Goal: Task Accomplishment & Management: Manage account settings

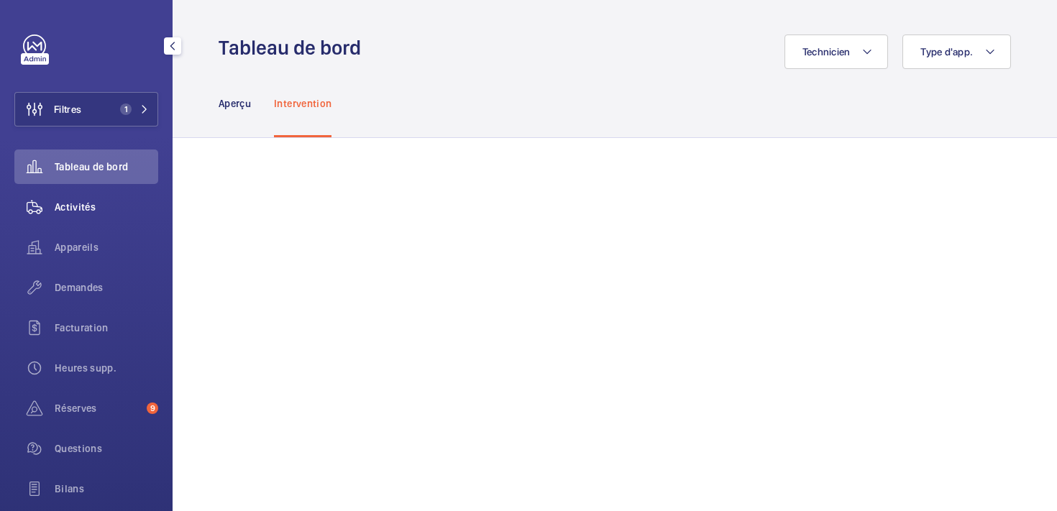
scroll to position [357, 0]
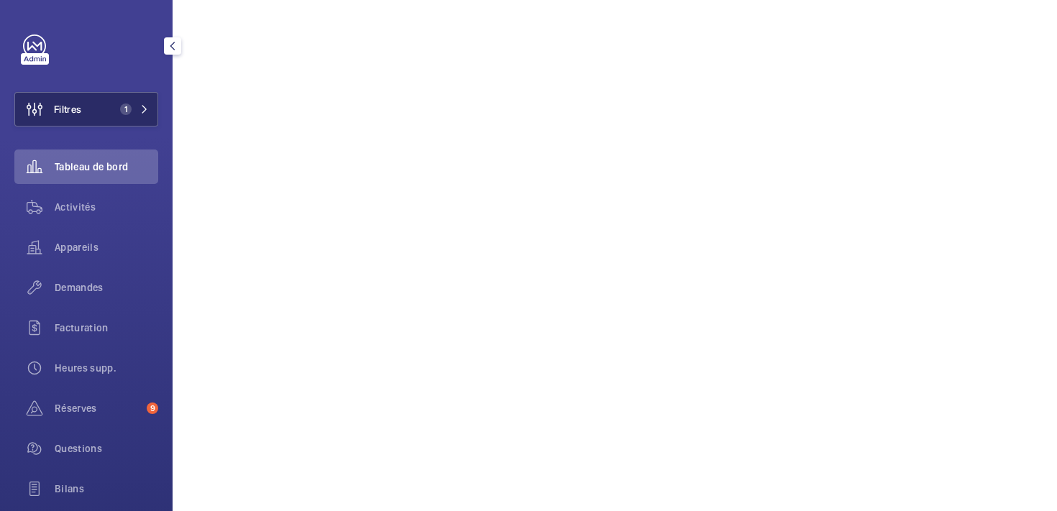
click at [90, 102] on button "Filtres 1" at bounding box center [86, 109] width 144 height 35
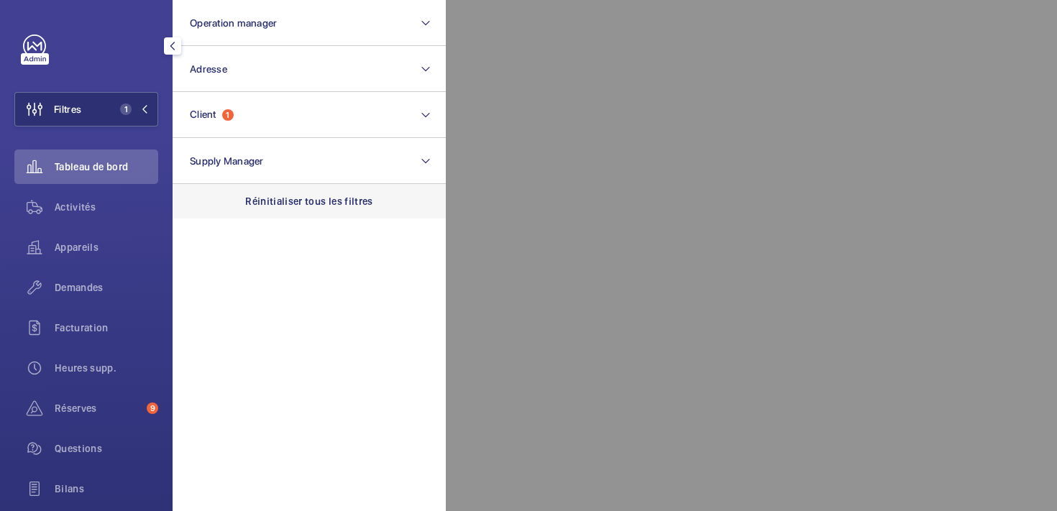
click at [231, 206] on div "Réinitialiser tous les filtres" at bounding box center [309, 201] width 273 height 35
click at [80, 286] on span "Demandes" at bounding box center [107, 287] width 104 height 14
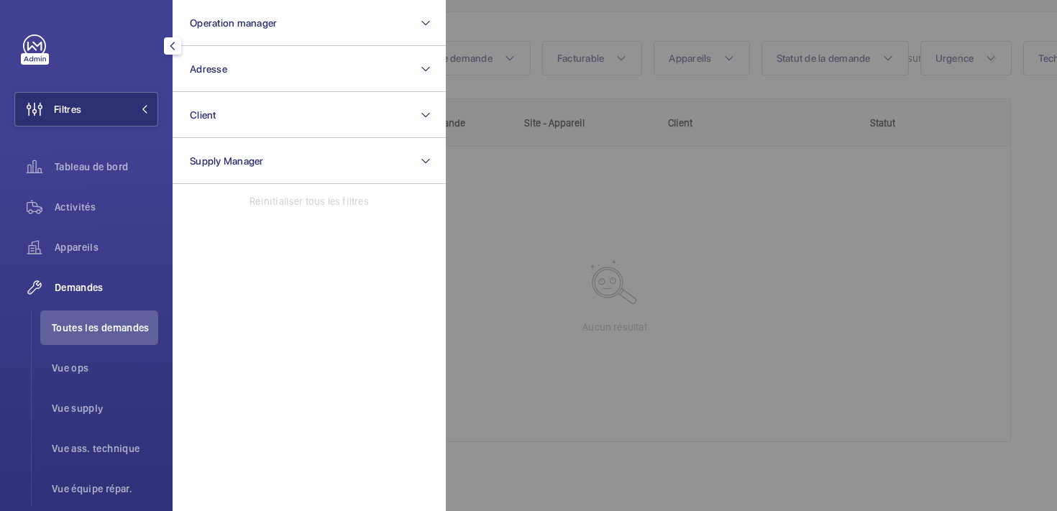
scroll to position [137, 0]
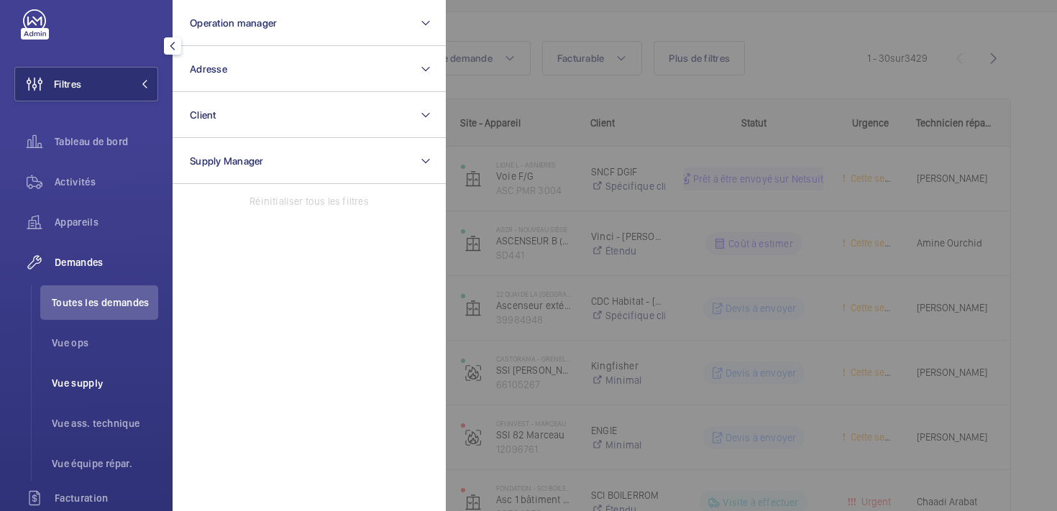
scroll to position [26, 0]
click at [70, 346] on span "Vue ops" at bounding box center [105, 342] width 106 height 14
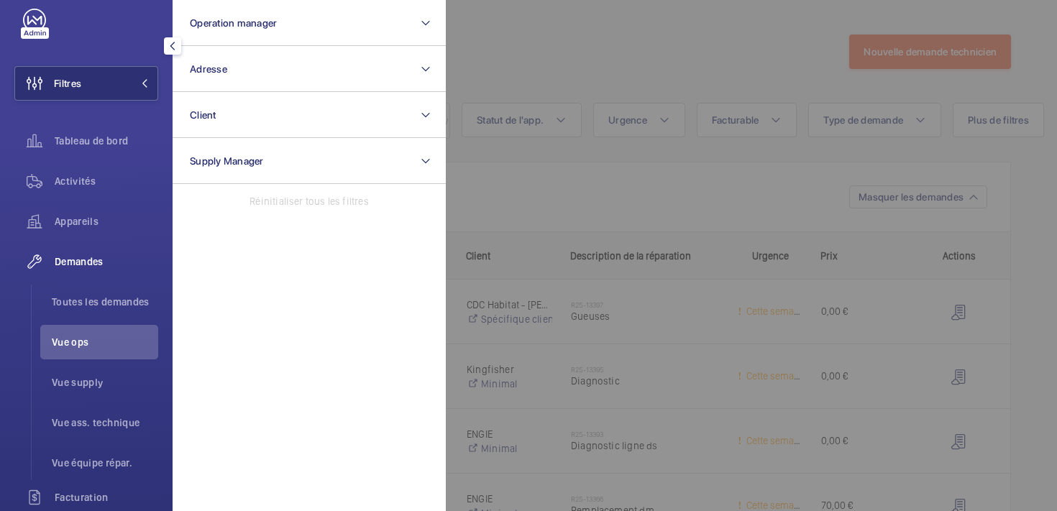
click at [515, 55] on div at bounding box center [974, 255] width 1057 height 511
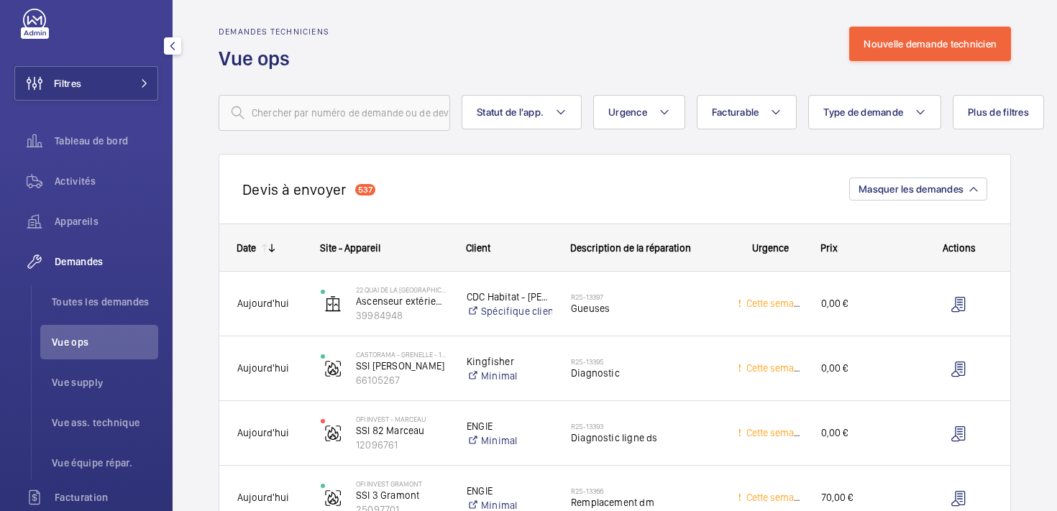
scroll to position [2, 0]
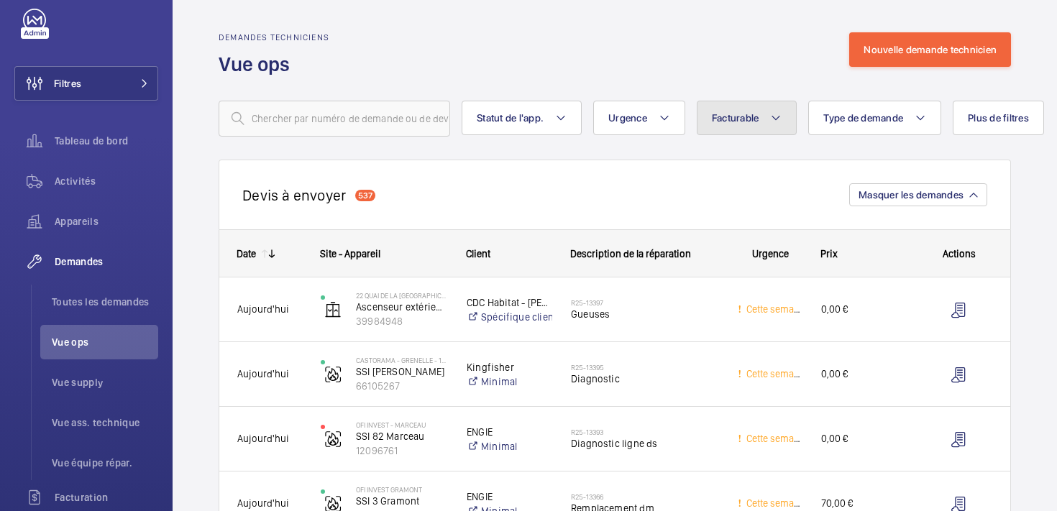
click at [764, 119] on button "Facturable" at bounding box center [747, 118] width 101 height 35
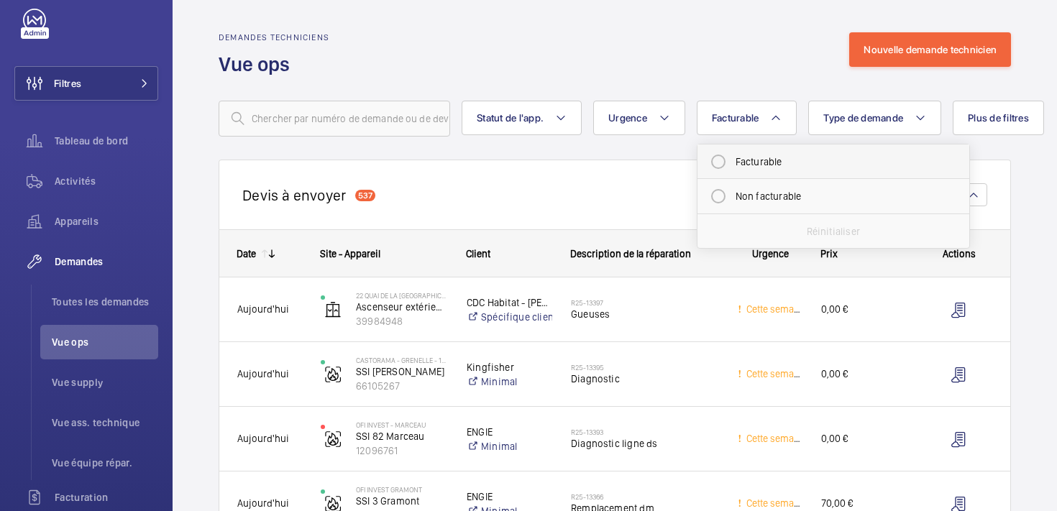
click at [743, 165] on mat-radio-button "Facturable" at bounding box center [833, 161] width 259 height 29
click at [735, 165] on mat-radio-button "Facturable" at bounding box center [833, 161] width 259 height 29
radio input "false"
click at [640, 40] on div "Demandes techniciens Vue ops Nouvelle demande technicien" at bounding box center [615, 54] width 792 height 45
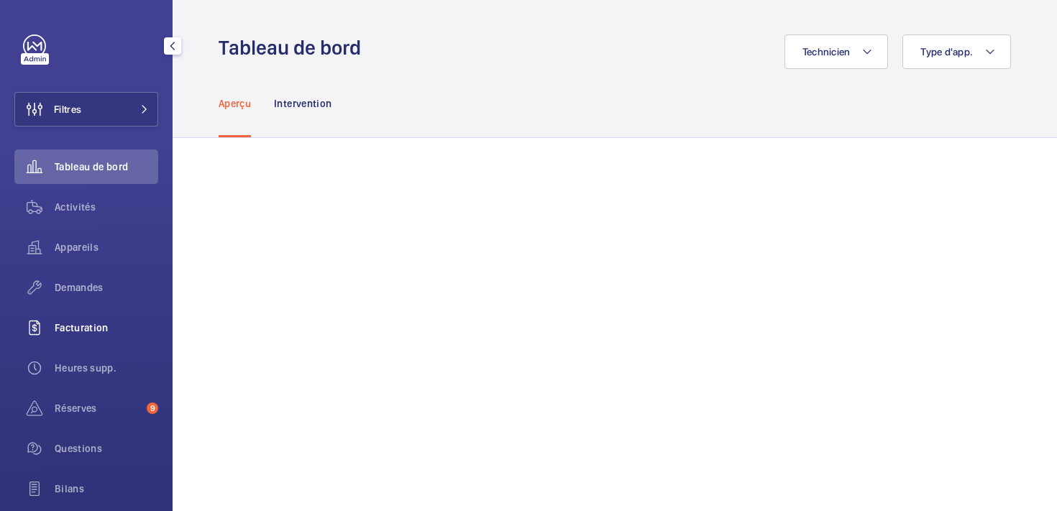
click at [75, 334] on span "Facturation" at bounding box center [107, 328] width 104 height 14
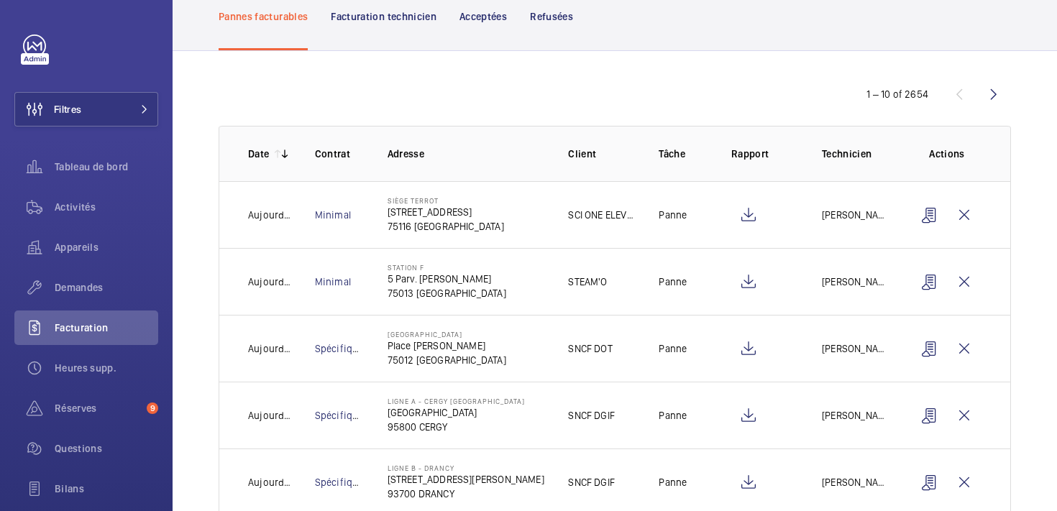
scroll to position [91, 0]
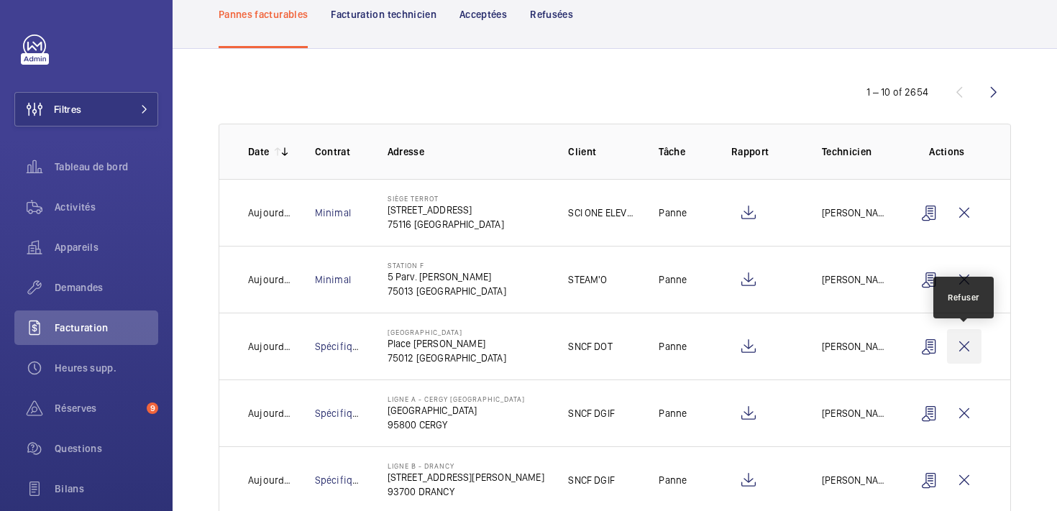
click at [967, 348] on wm-front-icon-button at bounding box center [964, 346] width 35 height 35
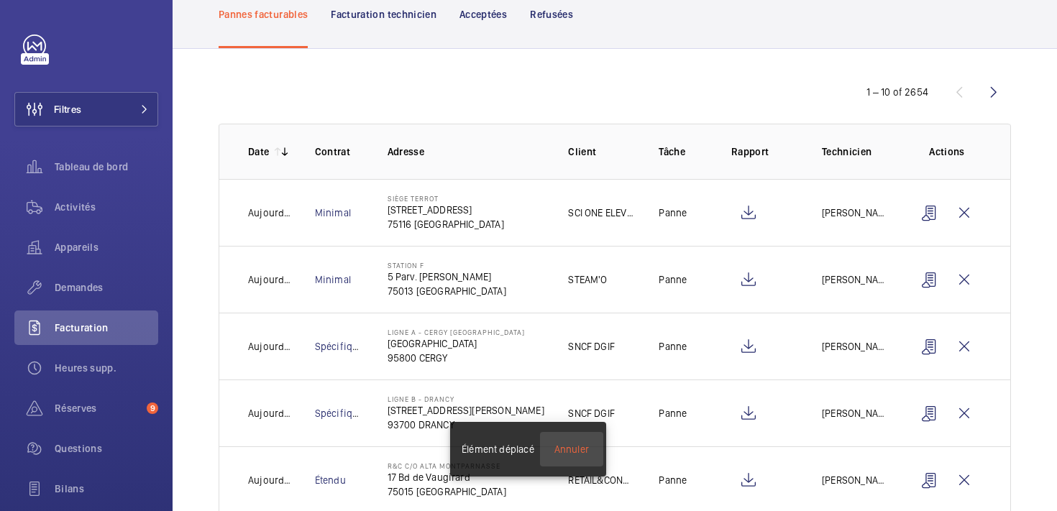
click at [573, 452] on div "Annuler" at bounding box center [571, 449] width 35 height 14
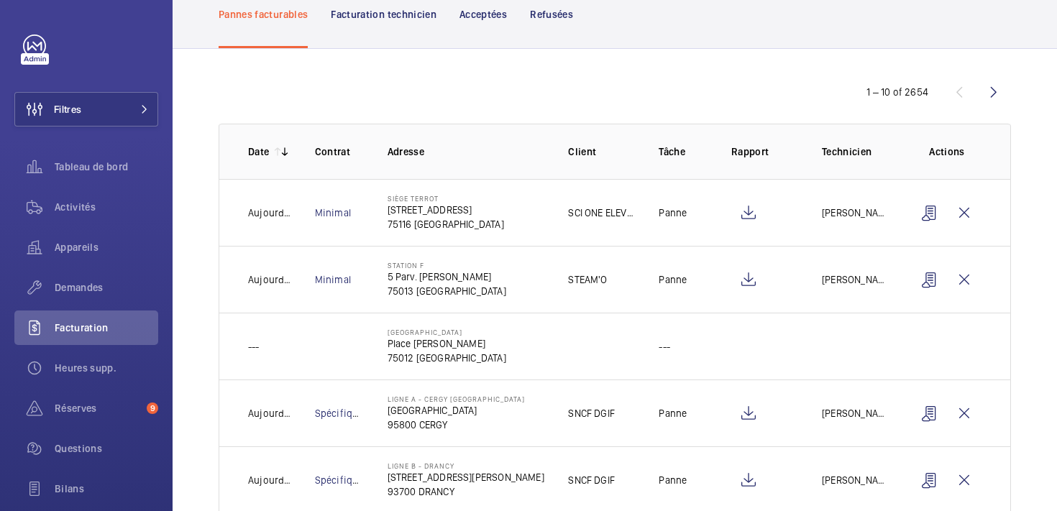
scroll to position [0, 0]
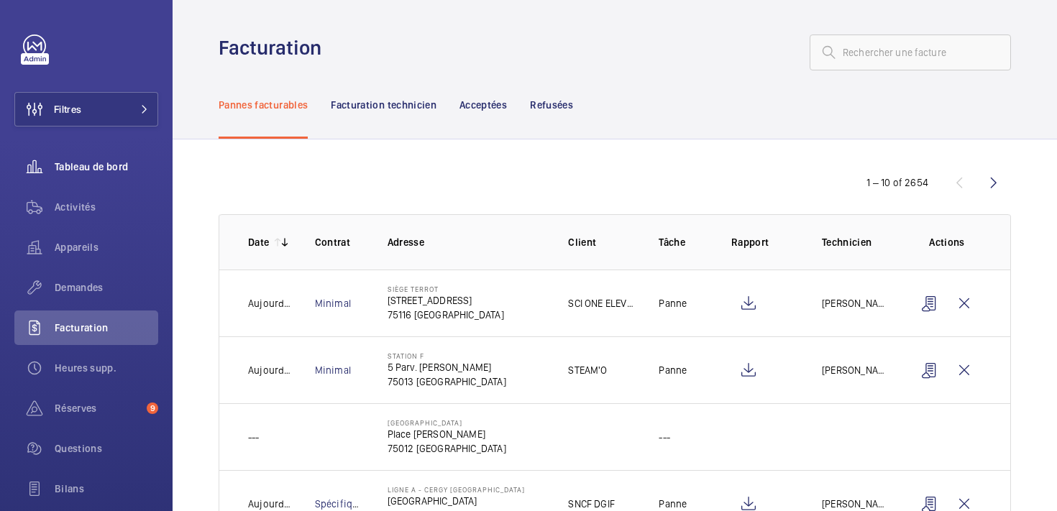
click at [91, 154] on div "Tableau de bord" at bounding box center [86, 167] width 144 height 35
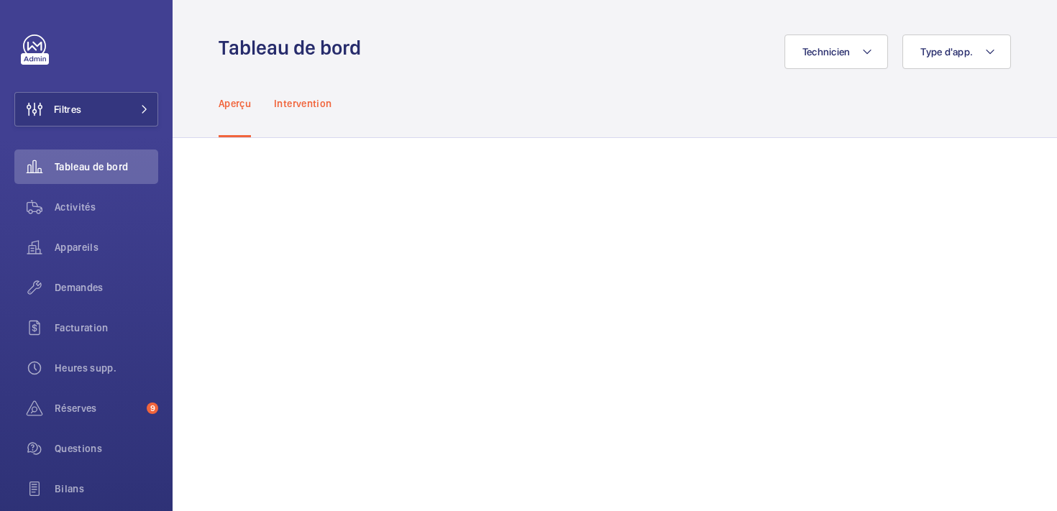
click at [312, 100] on p "Intervention" at bounding box center [303, 103] width 58 height 14
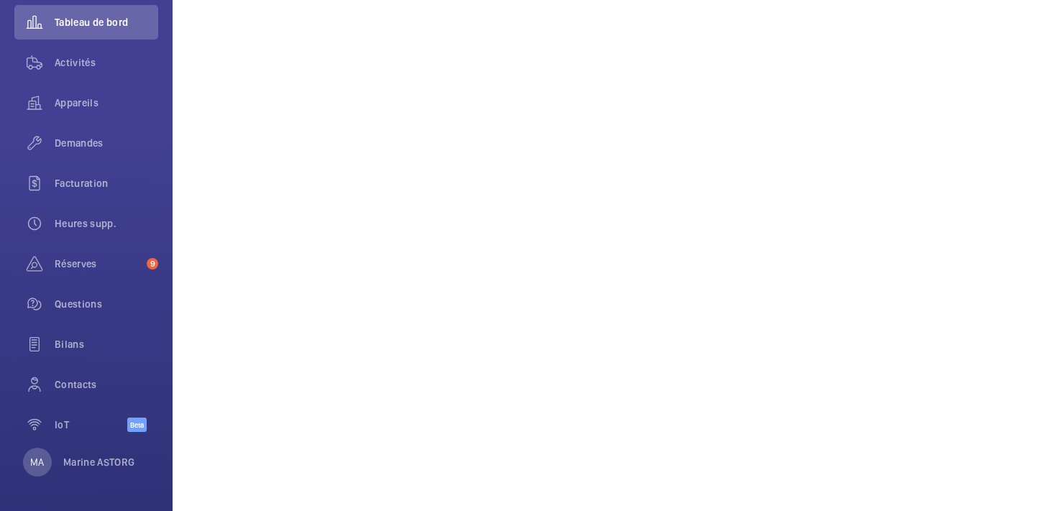
scroll to position [691, 0]
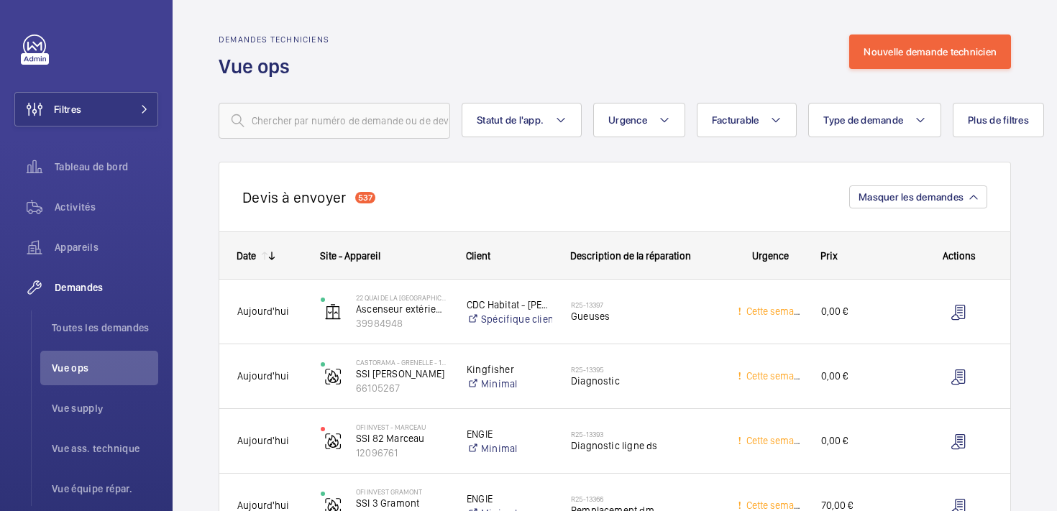
scroll to position [2, 0]
